Goal: Task Accomplishment & Management: Complete application form

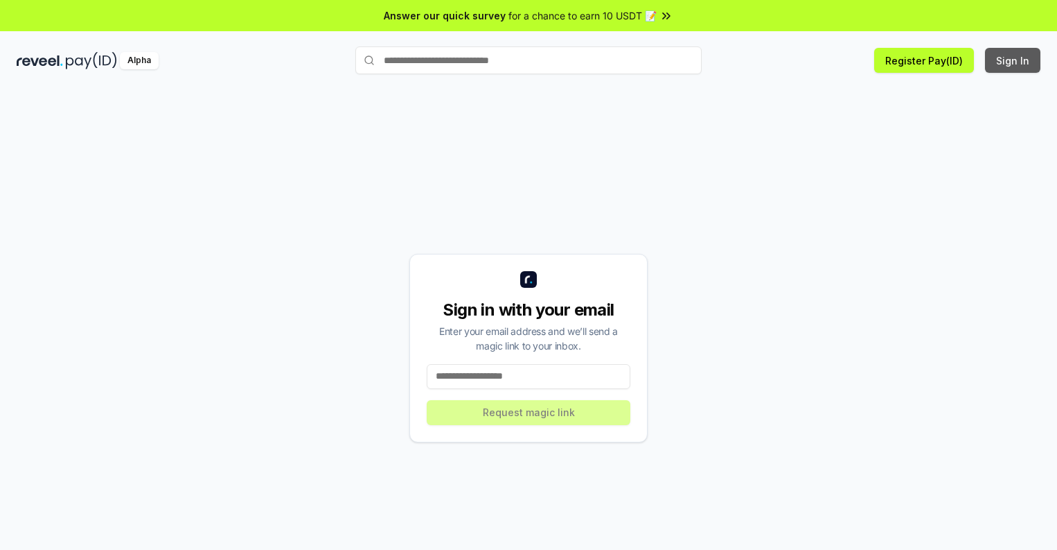
click at [1014, 60] on button "Sign In" at bounding box center [1012, 60] width 55 height 25
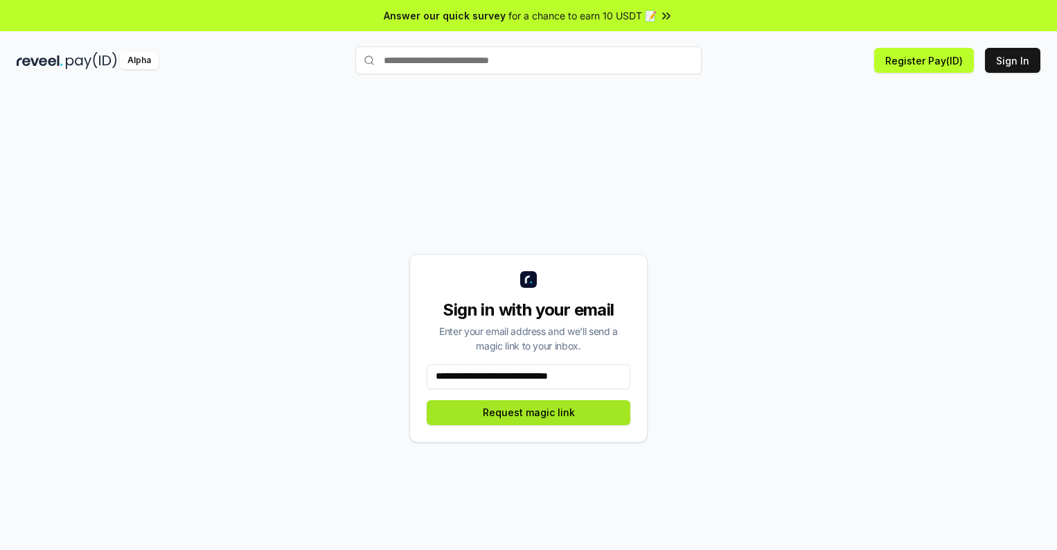
type input "**********"
click at [529, 412] on button "Request magic link" at bounding box center [529, 412] width 204 height 25
